Goal: Task Accomplishment & Management: Use online tool/utility

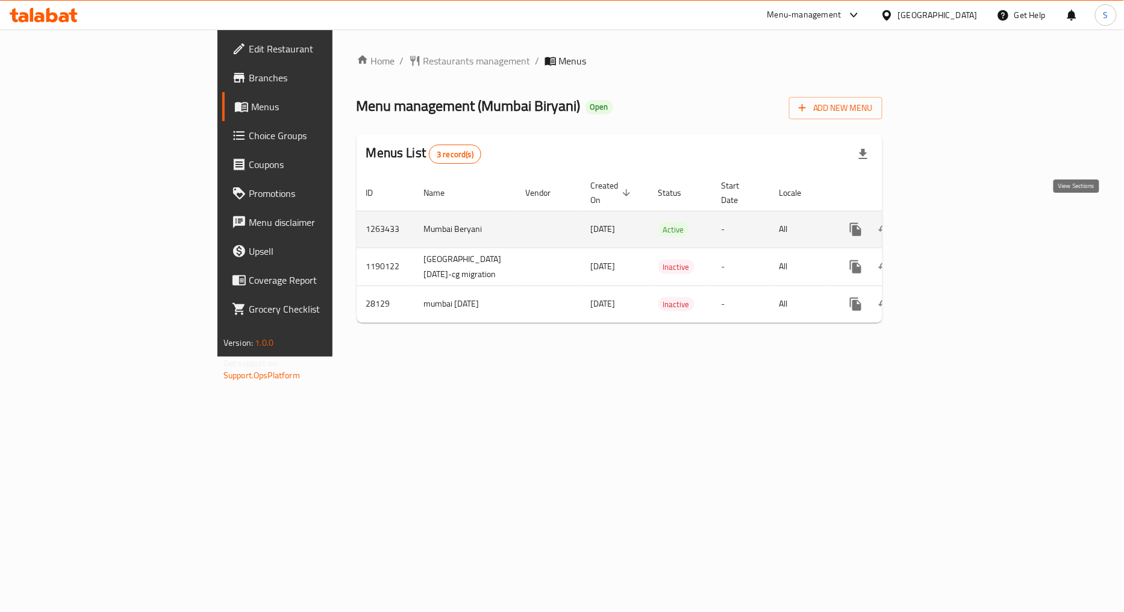
click at [957, 219] on link "enhanced table" at bounding box center [943, 229] width 29 height 29
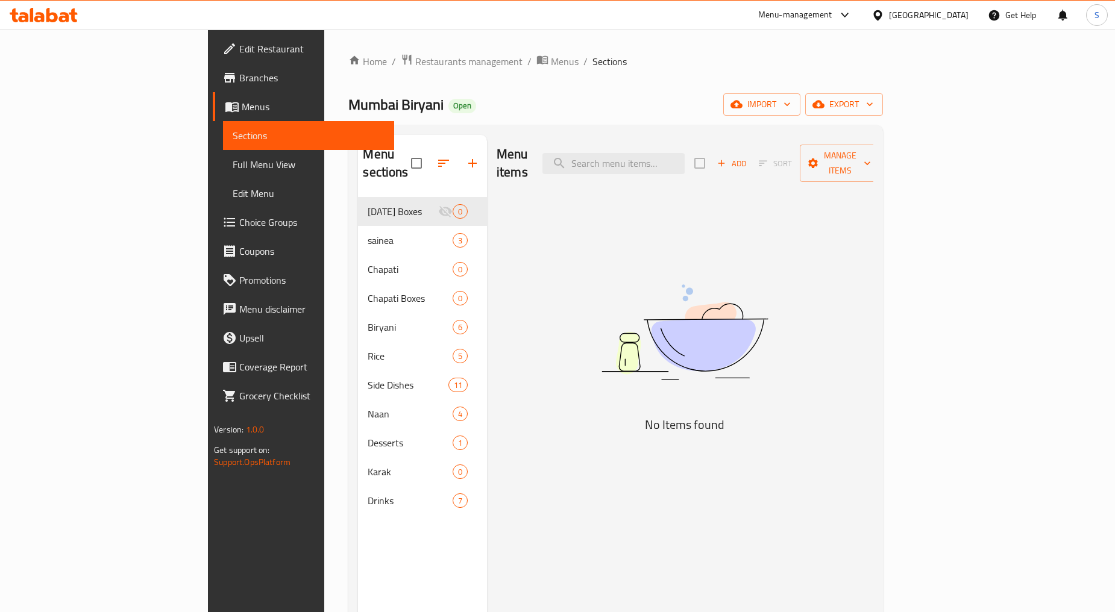
click at [239, 224] on span "Choice Groups" at bounding box center [311, 222] width 145 height 14
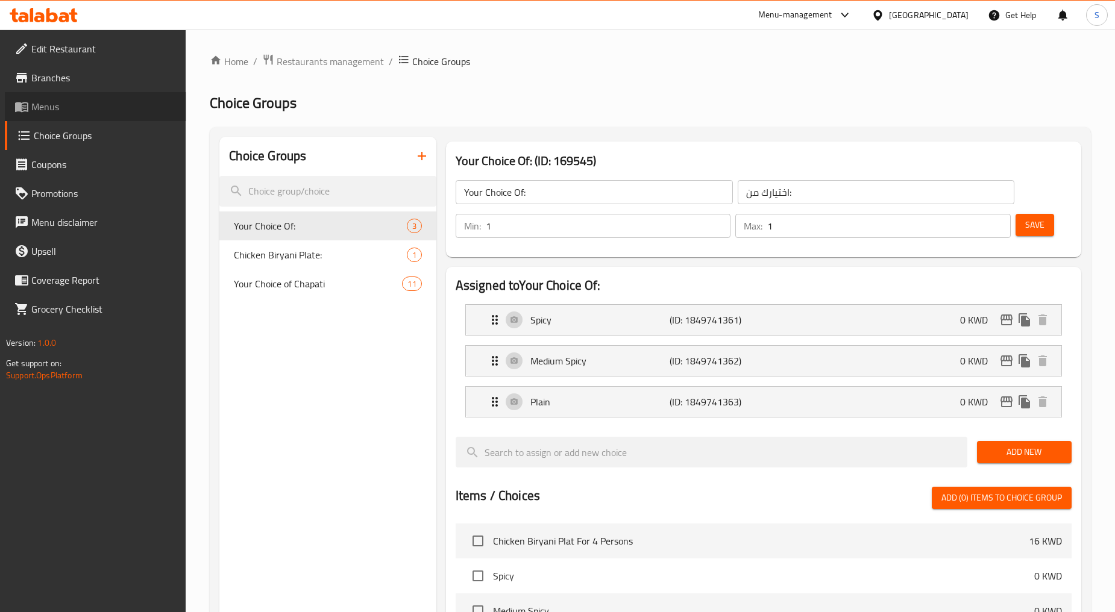
click at [68, 105] on span "Menus" at bounding box center [103, 106] width 145 height 14
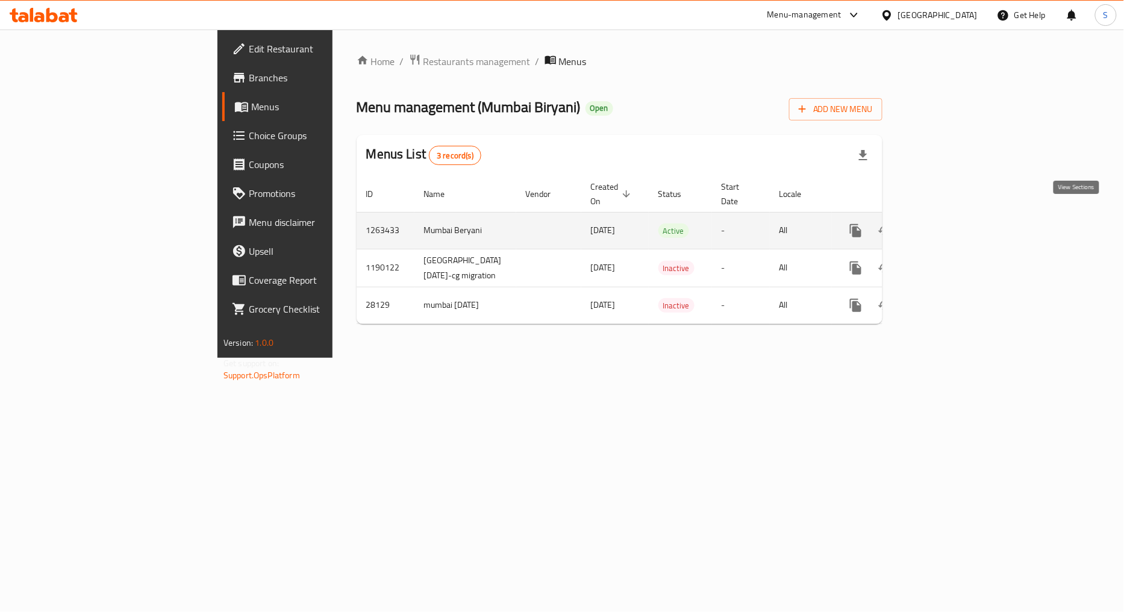
click at [950, 224] on icon "enhanced table" at bounding box center [943, 231] width 14 height 14
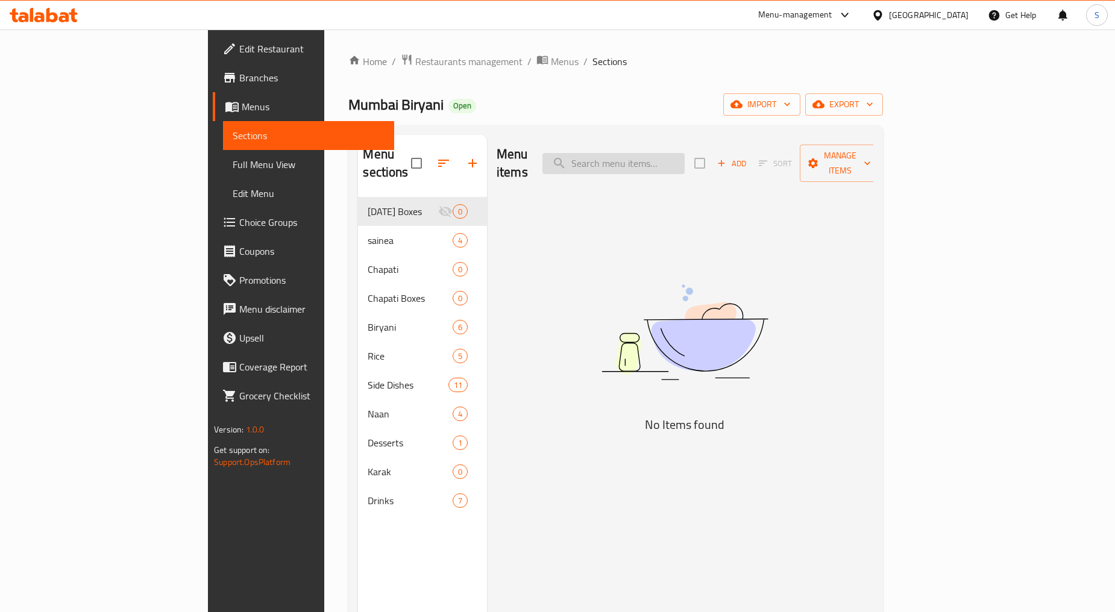
click at [684, 153] on input "search" at bounding box center [613, 163] width 142 height 21
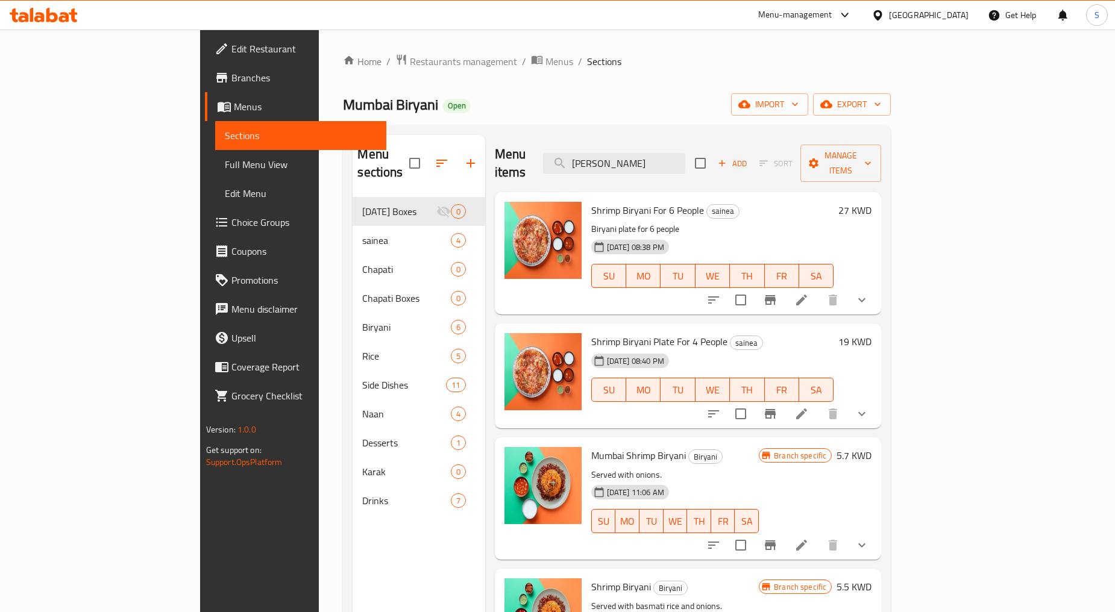
type input "[PERSON_NAME]"
click at [876, 399] on button "show more" at bounding box center [861, 413] width 29 height 29
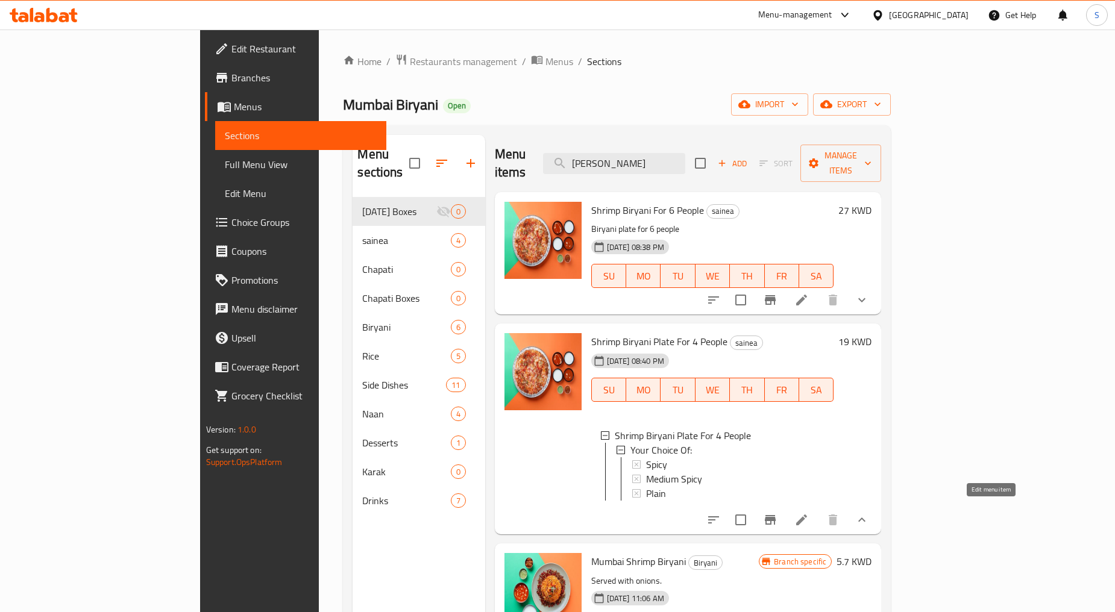
click at [809, 513] on icon at bounding box center [801, 520] width 14 height 14
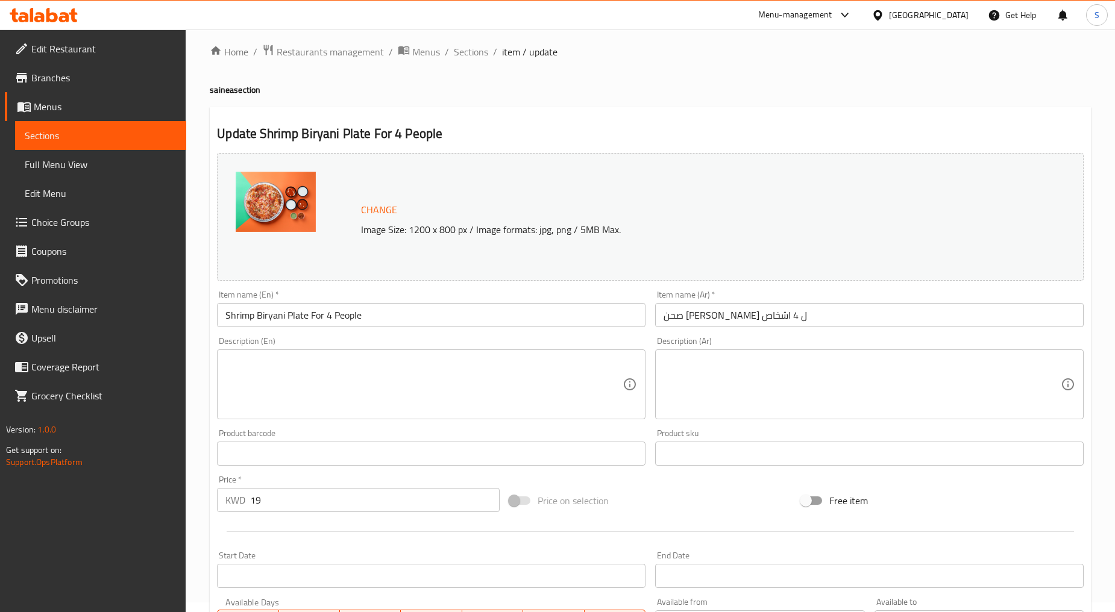
scroll to position [275, 0]
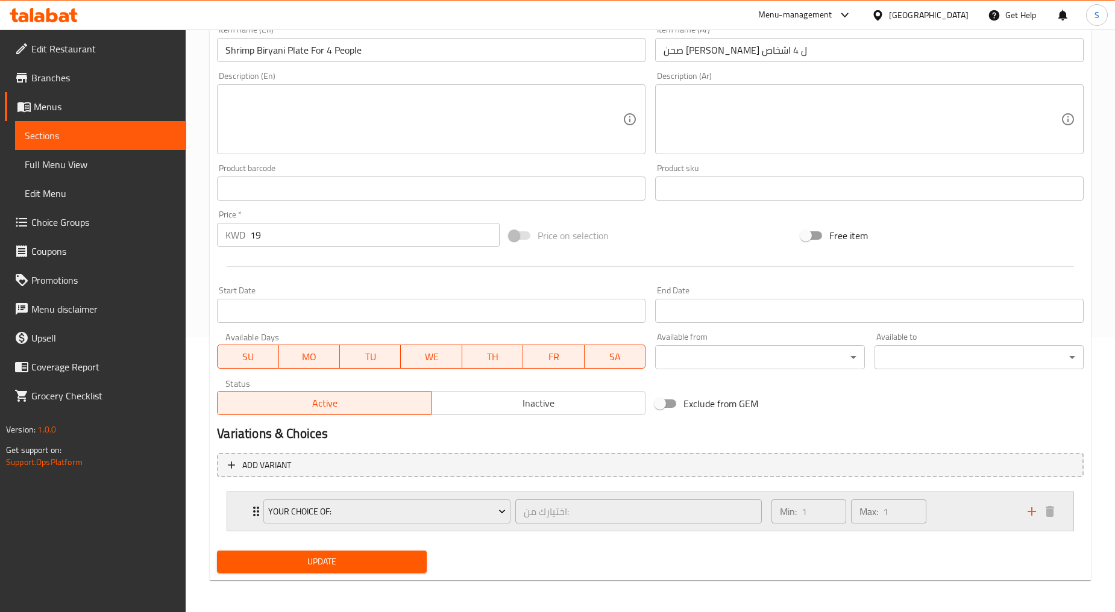
click at [240, 508] on div "Your Choice Of: اختيارك من: ​ Min: 1 ​ Max: 1 ​" at bounding box center [650, 511] width 846 height 39
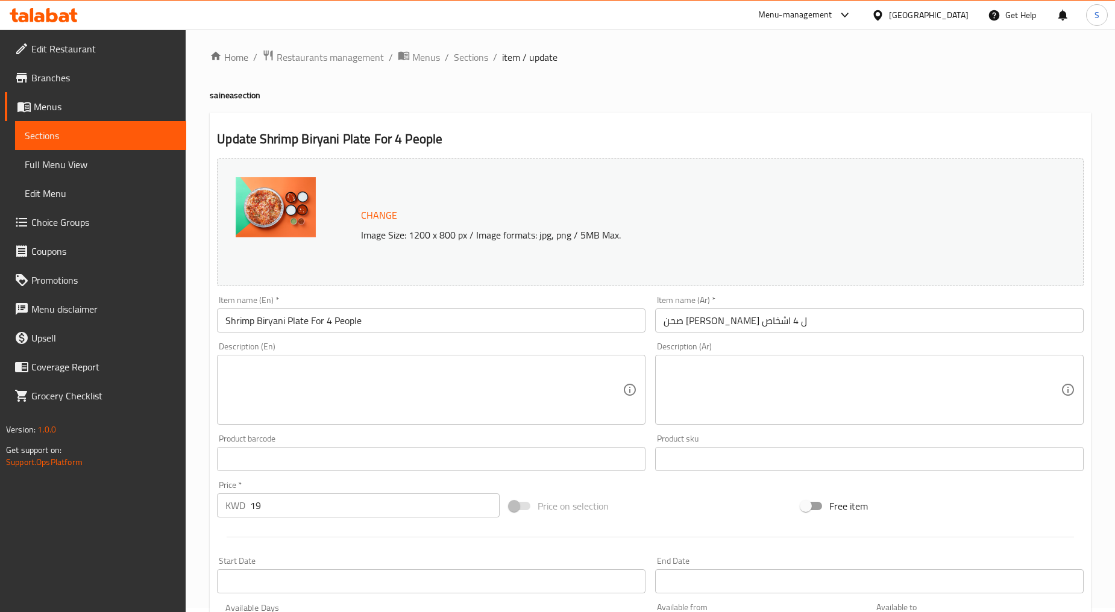
scroll to position [0, 0]
